Goal: Find specific page/section: Find specific page/section

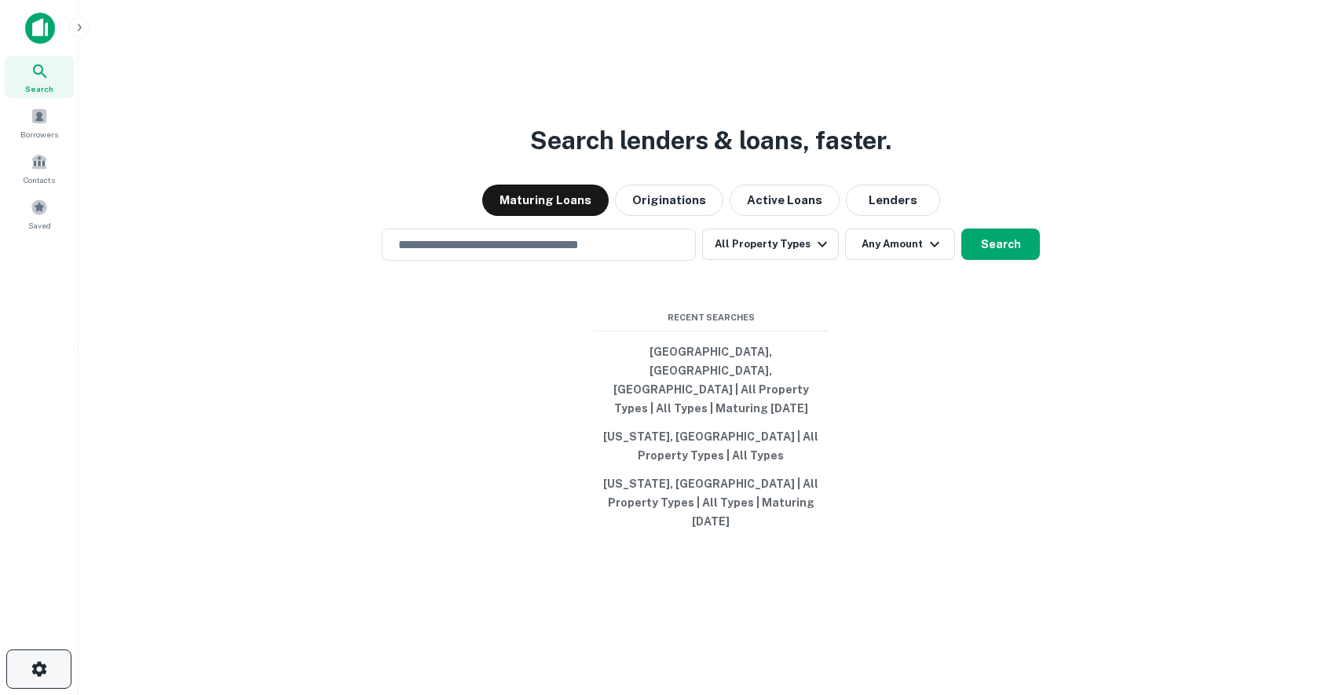
click at [44, 668] on icon "button" at bounding box center [38, 668] width 15 height 15
click at [42, 49] on div at bounding box center [39, 34] width 79 height 43
click at [42, 33] on img at bounding box center [40, 28] width 30 height 31
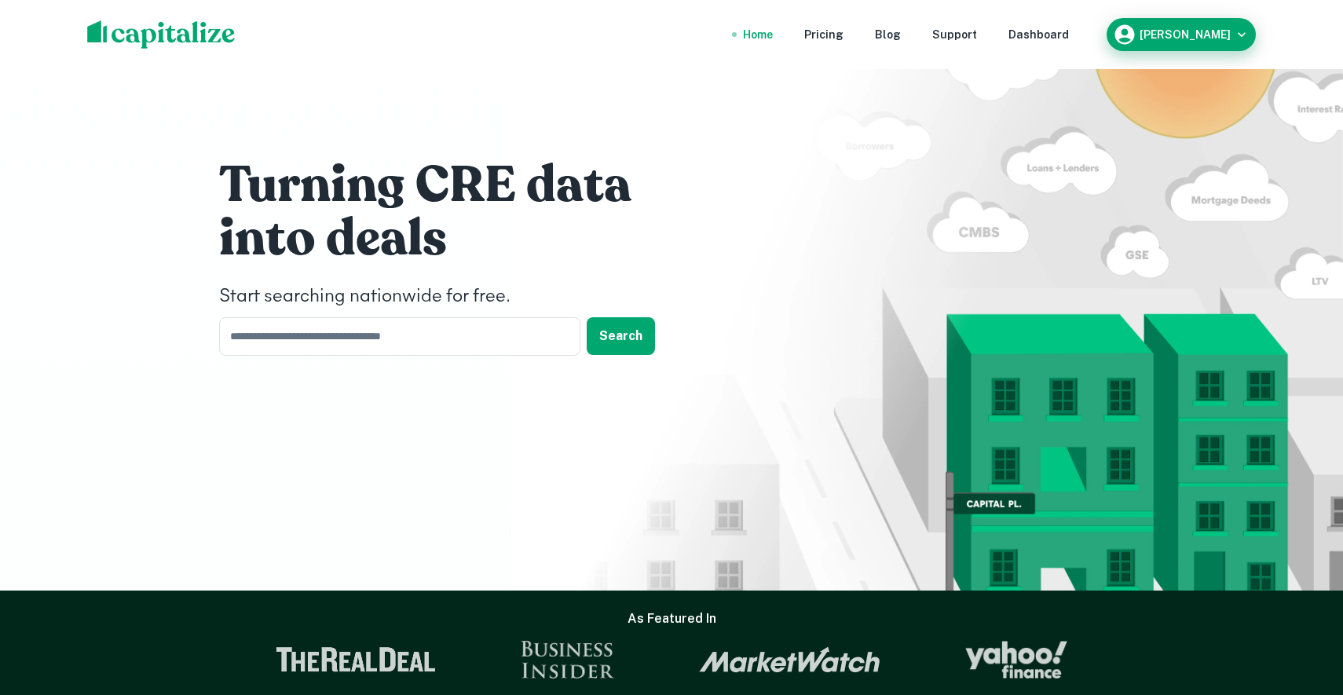
click at [1202, 42] on div "[PERSON_NAME]" at bounding box center [1181, 35] width 137 height 24
click at [1157, 31] on h6 "[PERSON_NAME]" at bounding box center [1185, 34] width 91 height 11
click at [843, 21] on nav "Home Pricing Blog Support Dashboard" at bounding box center [906, 34] width 376 height 35
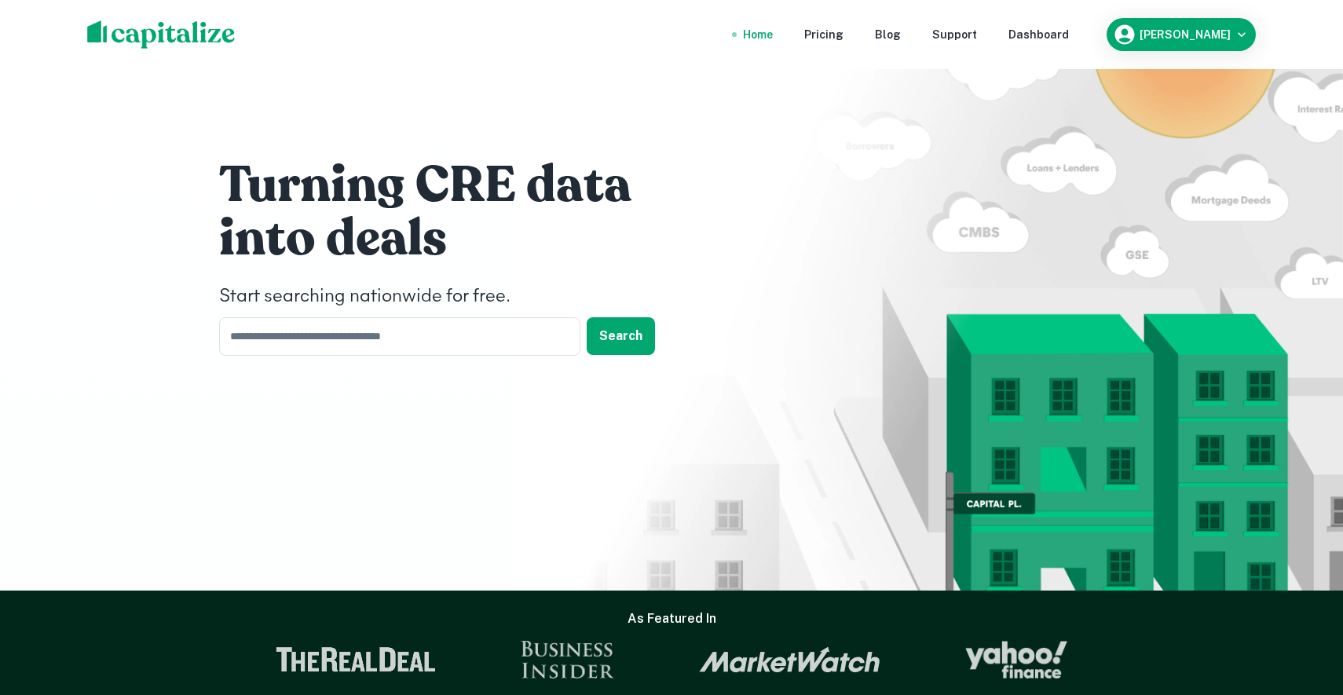
click at [843, 55] on div "Home Pricing Blog Support Dashboard [PERSON_NAME]" at bounding box center [671, 34] width 1207 height 69
click at [1023, 31] on nav "Home Pricing Blog Support Dashboard" at bounding box center [906, 34] width 376 height 35
click at [1049, 32] on div "Dashboard" at bounding box center [1039, 34] width 60 height 17
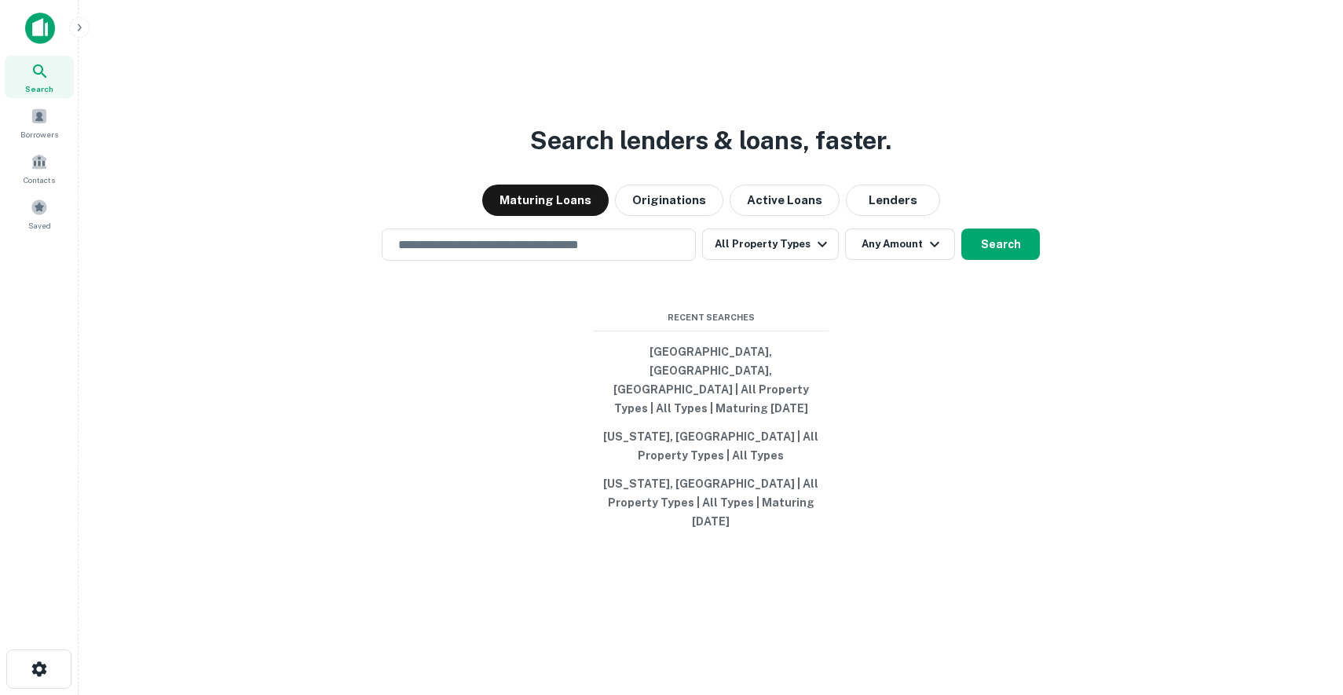
click at [83, 23] on icon "button" at bounding box center [79, 27] width 13 height 13
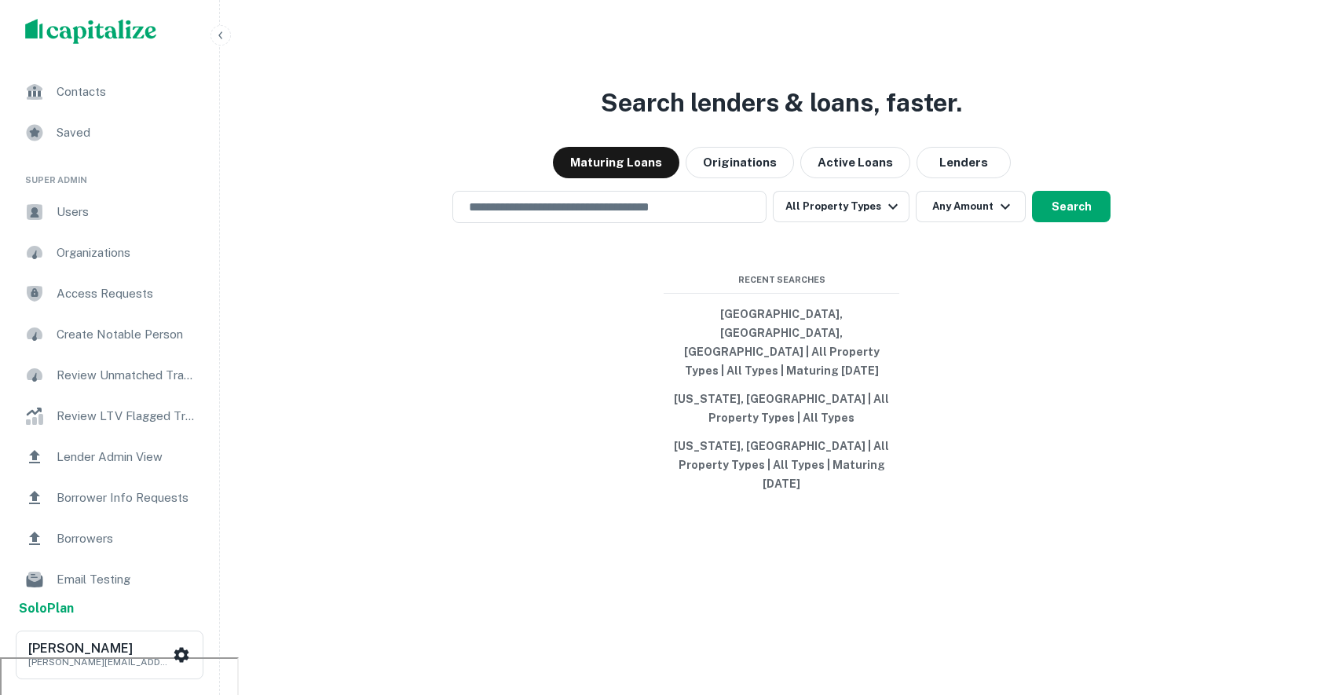
scroll to position [62, 0]
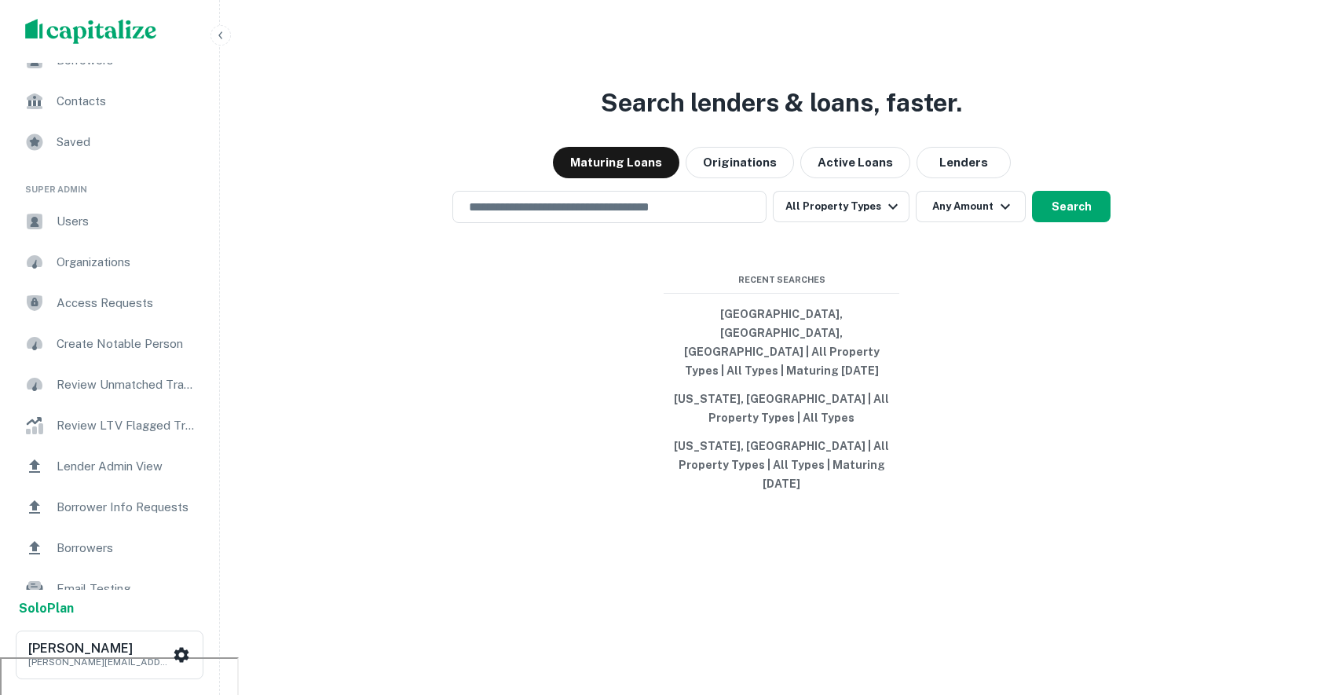
click at [82, 228] on span "Users" at bounding box center [127, 221] width 141 height 19
